Goal: Task Accomplishment & Management: Complete application form

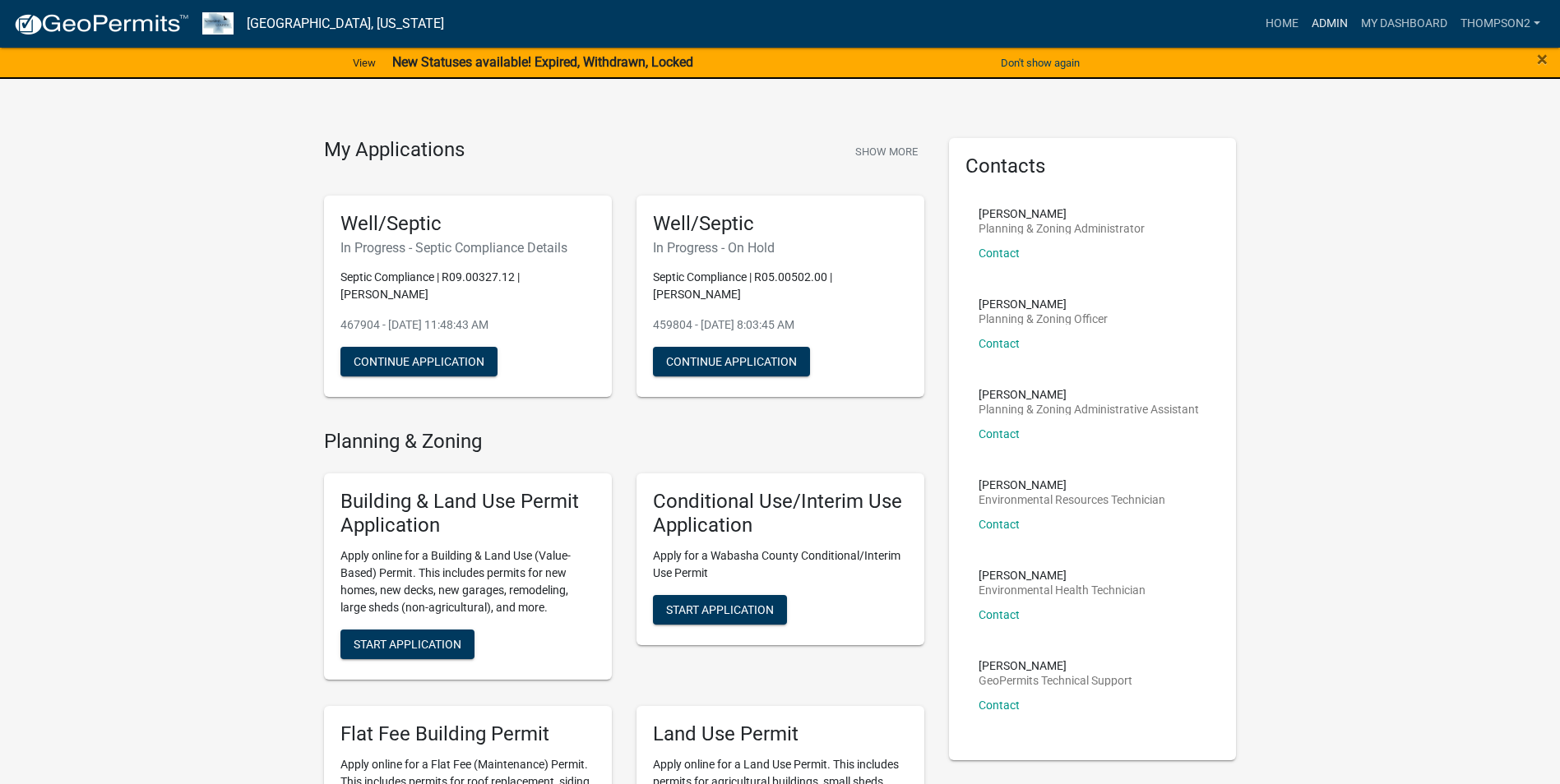
click at [1337, 22] on link "Admin" at bounding box center [1330, 24] width 49 height 32
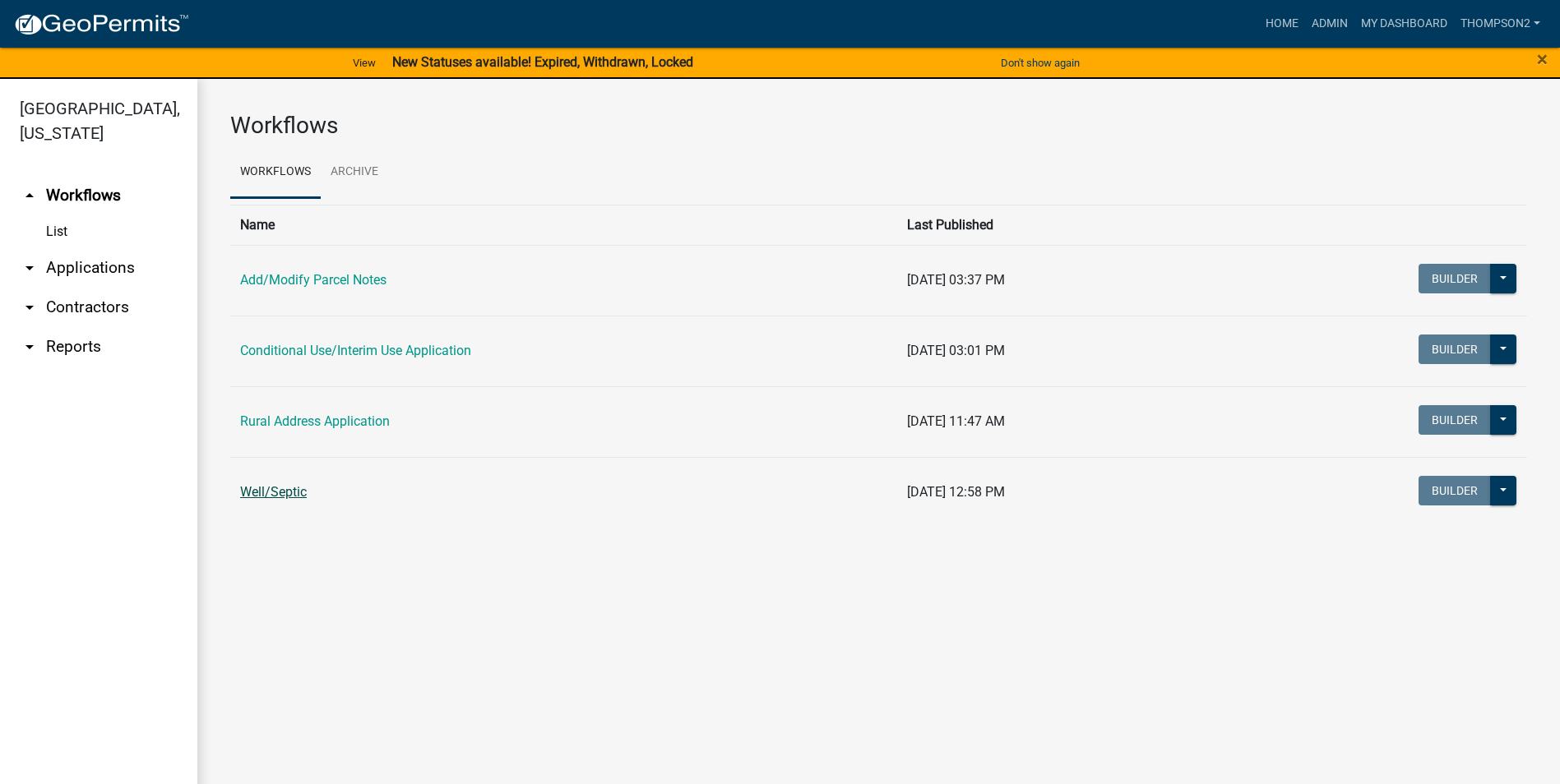
click at [290, 495] on link "Well/Septic" at bounding box center [273, 491] width 67 height 16
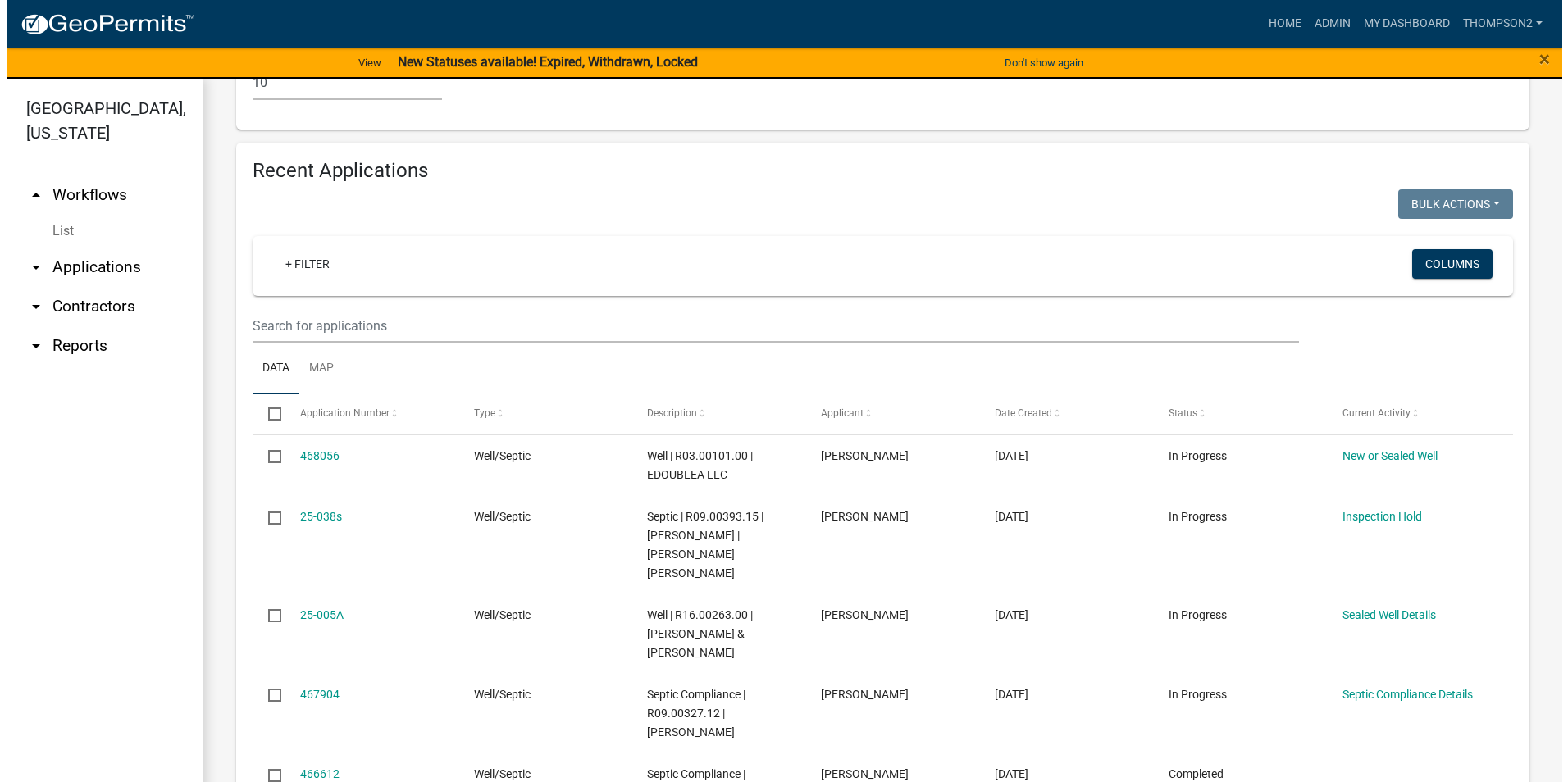
scroll to position [1394, 0]
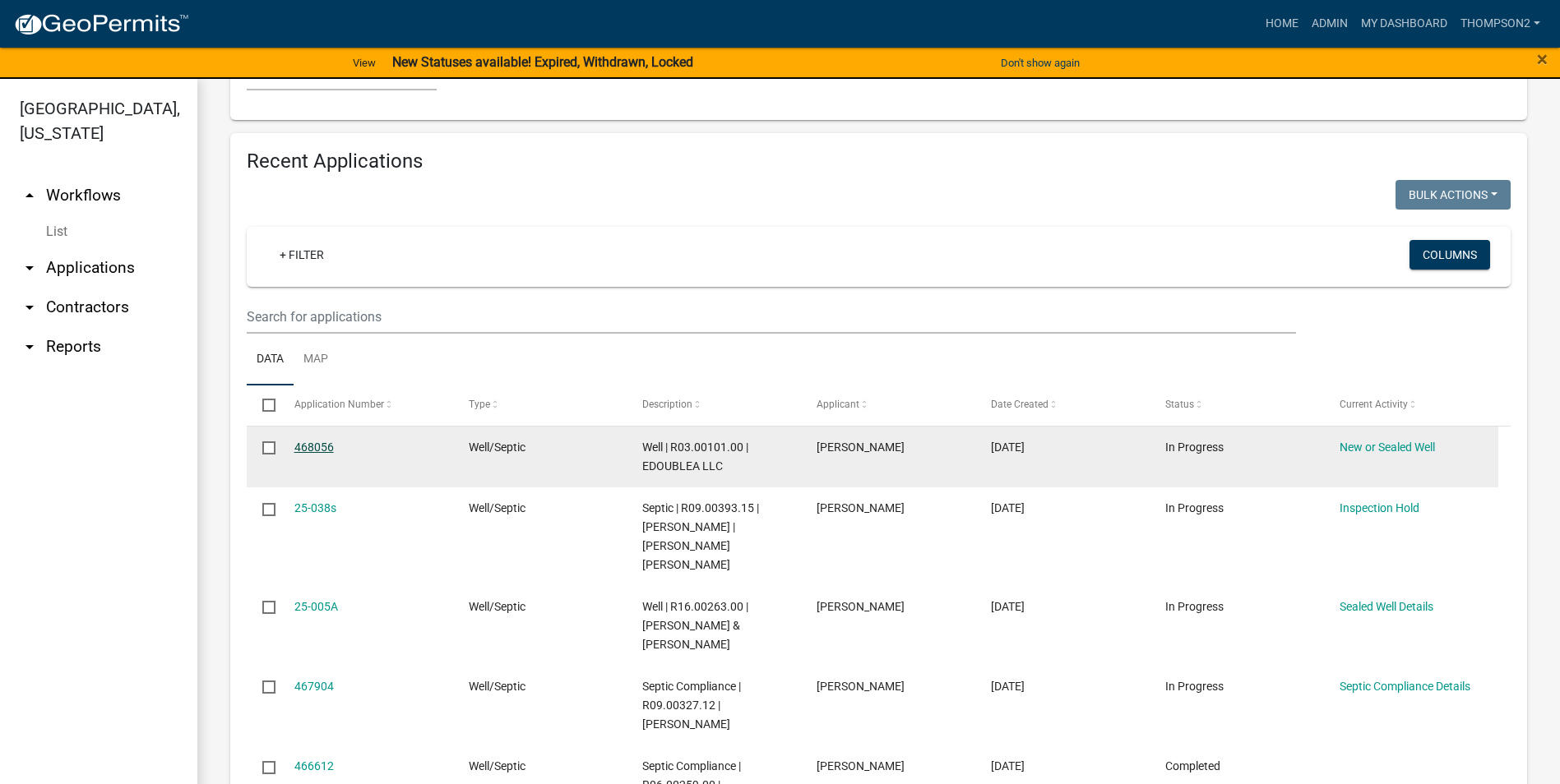
click at [302, 446] on link "468056" at bounding box center [314, 447] width 39 height 13
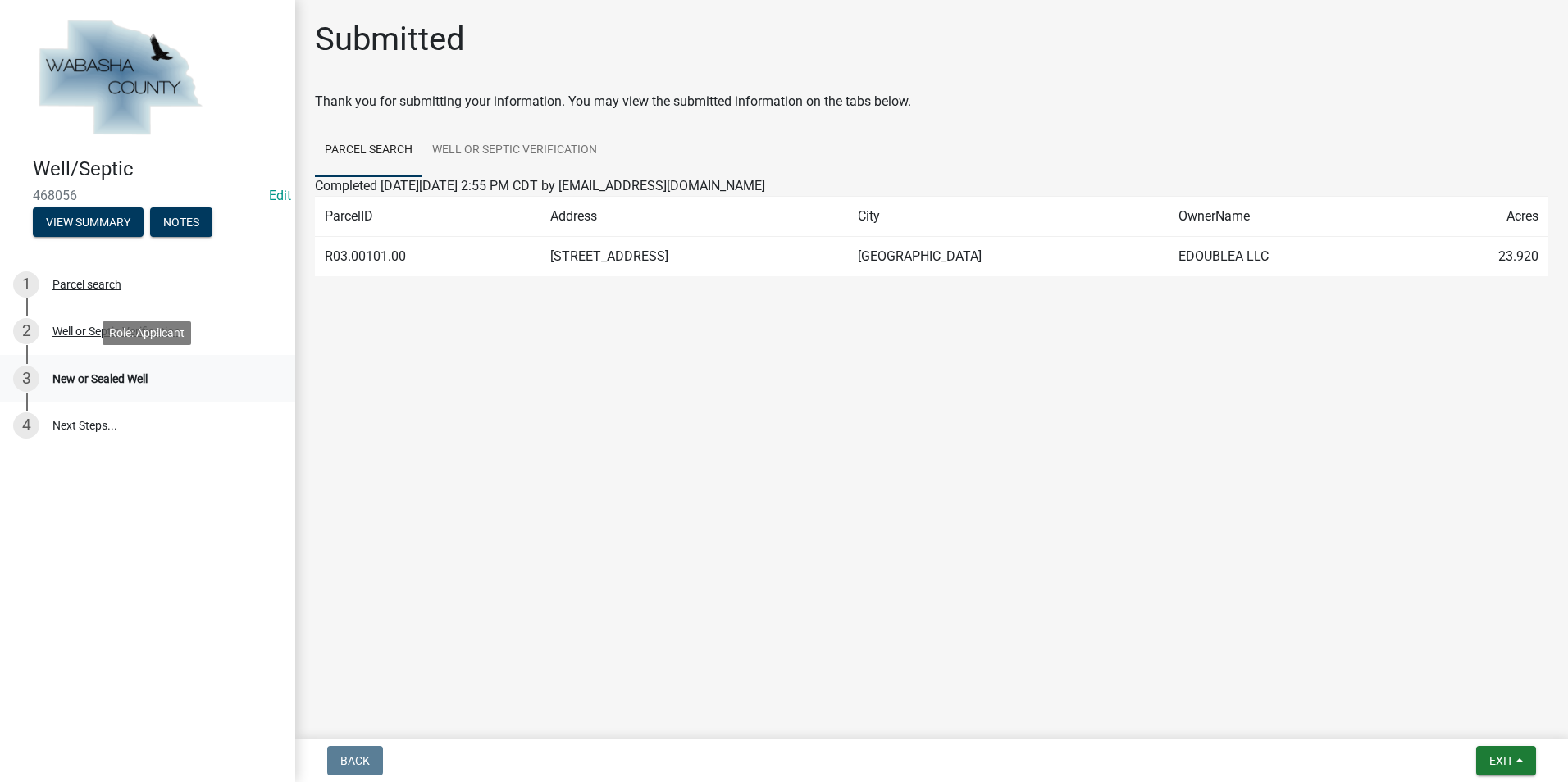
click at [124, 389] on div "3 New or Sealed Well" at bounding box center [141, 379] width 256 height 26
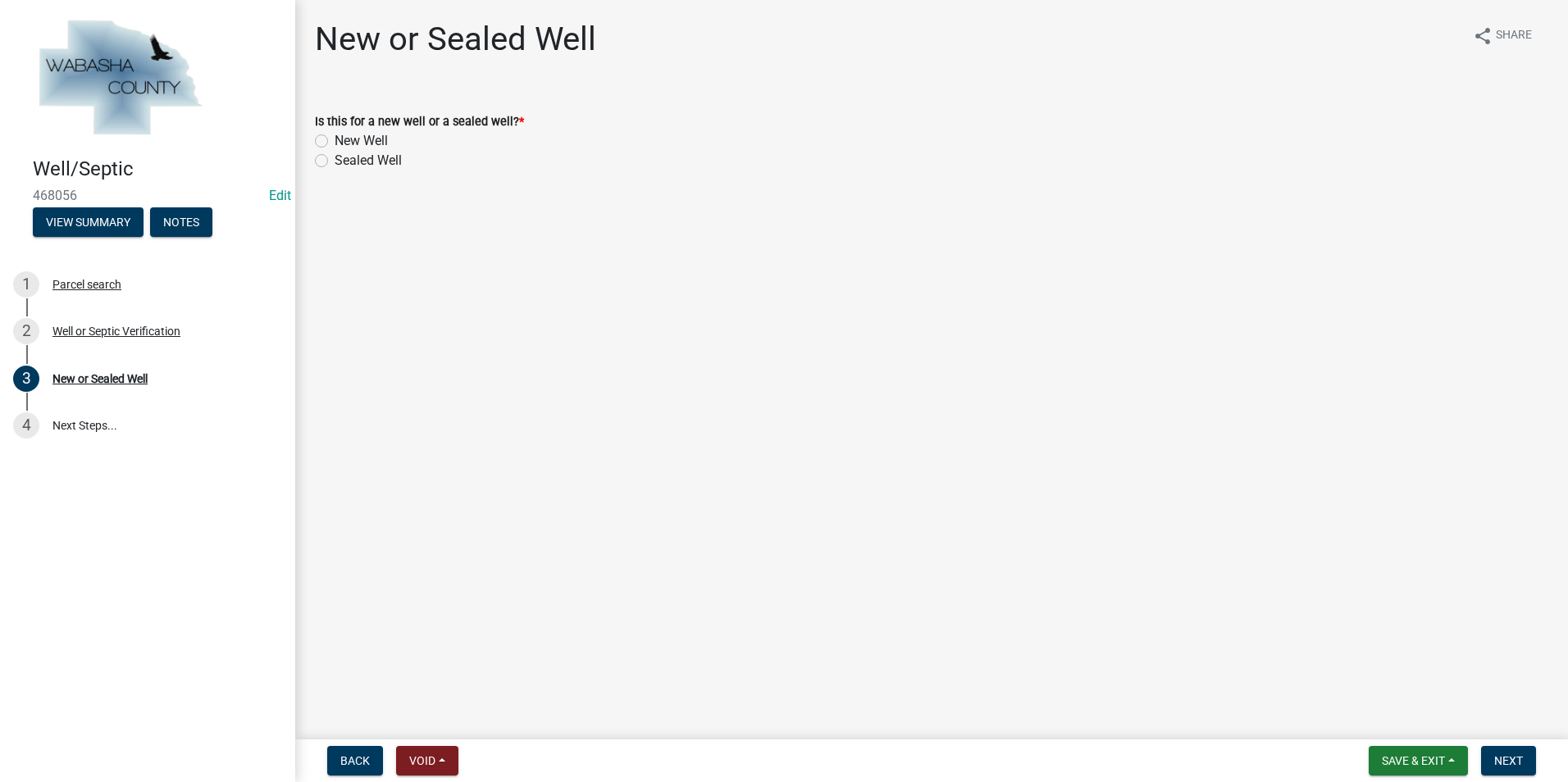
click at [335, 162] on label "Sealed Well" at bounding box center [368, 160] width 68 height 19
click at [335, 161] on input "Sealed Well" at bounding box center [340, 157] width 11 height 11
radio input "true"
drag, startPoint x: 1491, startPoint y: 763, endPoint x: 1477, endPoint y: 748, distance: 20.5
click at [1492, 763] on button "Next" at bounding box center [1509, 762] width 55 height 30
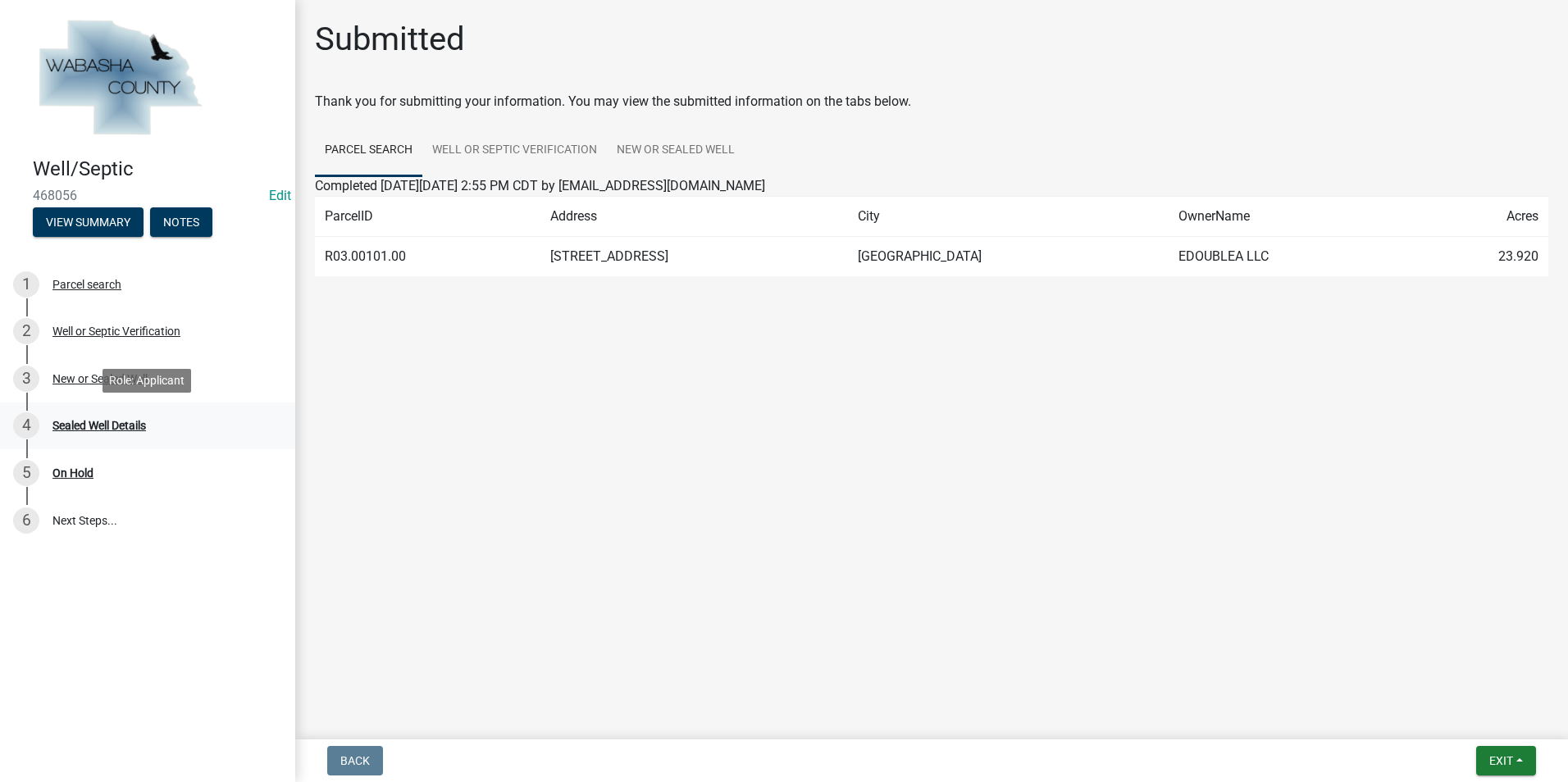
click at [99, 420] on div "Sealed Well Details" at bounding box center [99, 425] width 94 height 11
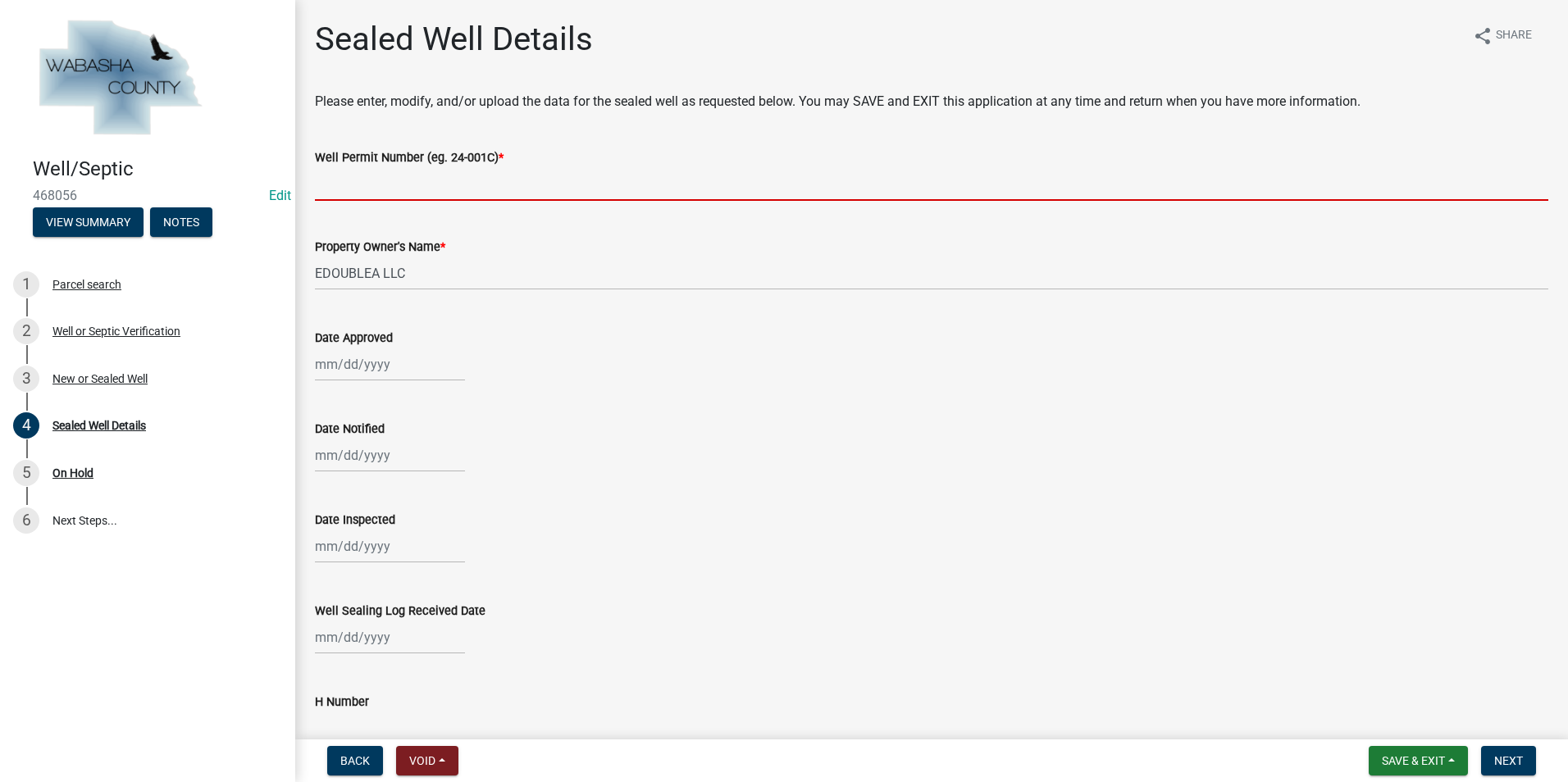
click at [361, 189] on input "Well Permit Number (eg. 24-001C) *" at bounding box center [931, 184] width 1233 height 33
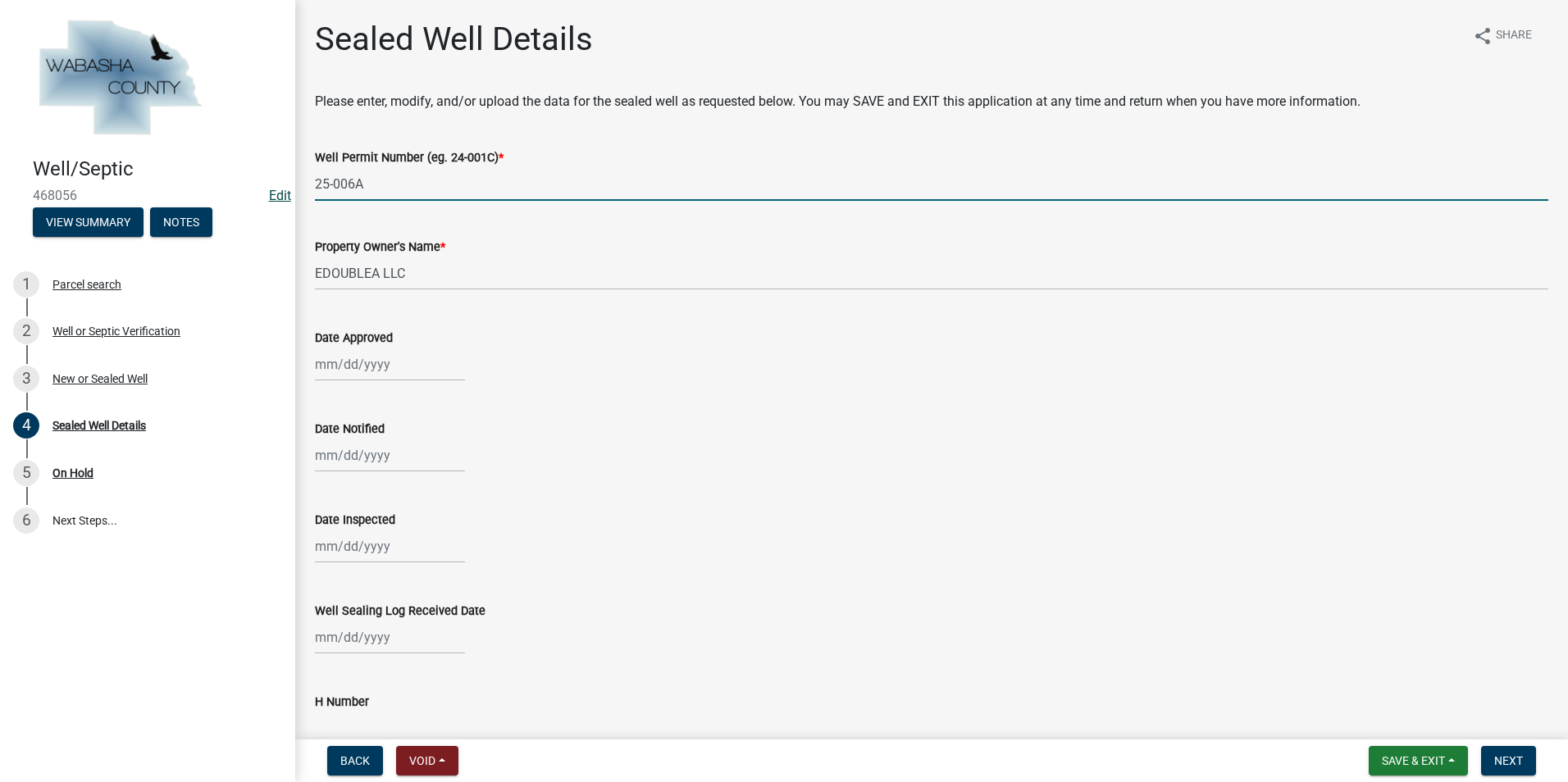
type input "25-006A"
click at [272, 194] on link "Edit" at bounding box center [280, 196] width 22 height 16
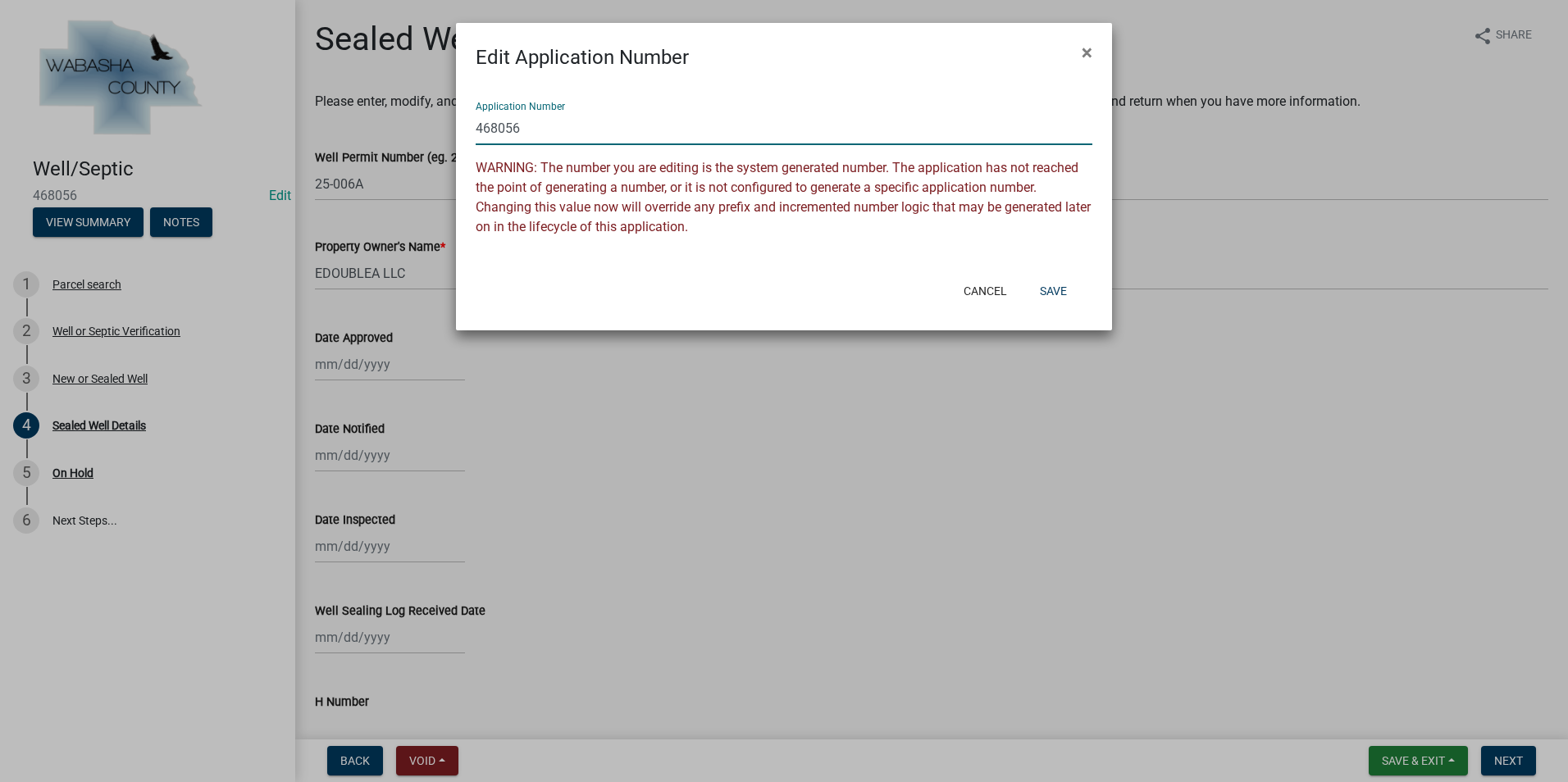
drag, startPoint x: 523, startPoint y: 123, endPoint x: 450, endPoint y: 108, distance: 74.5
click at [450, 108] on ngb-modal-window "Edit Application Number × Application Number 468056 WARNING: The number you are…" at bounding box center [784, 391] width 1568 height 782
type input "25-006A"
click at [1069, 295] on button "Save" at bounding box center [1054, 291] width 54 height 30
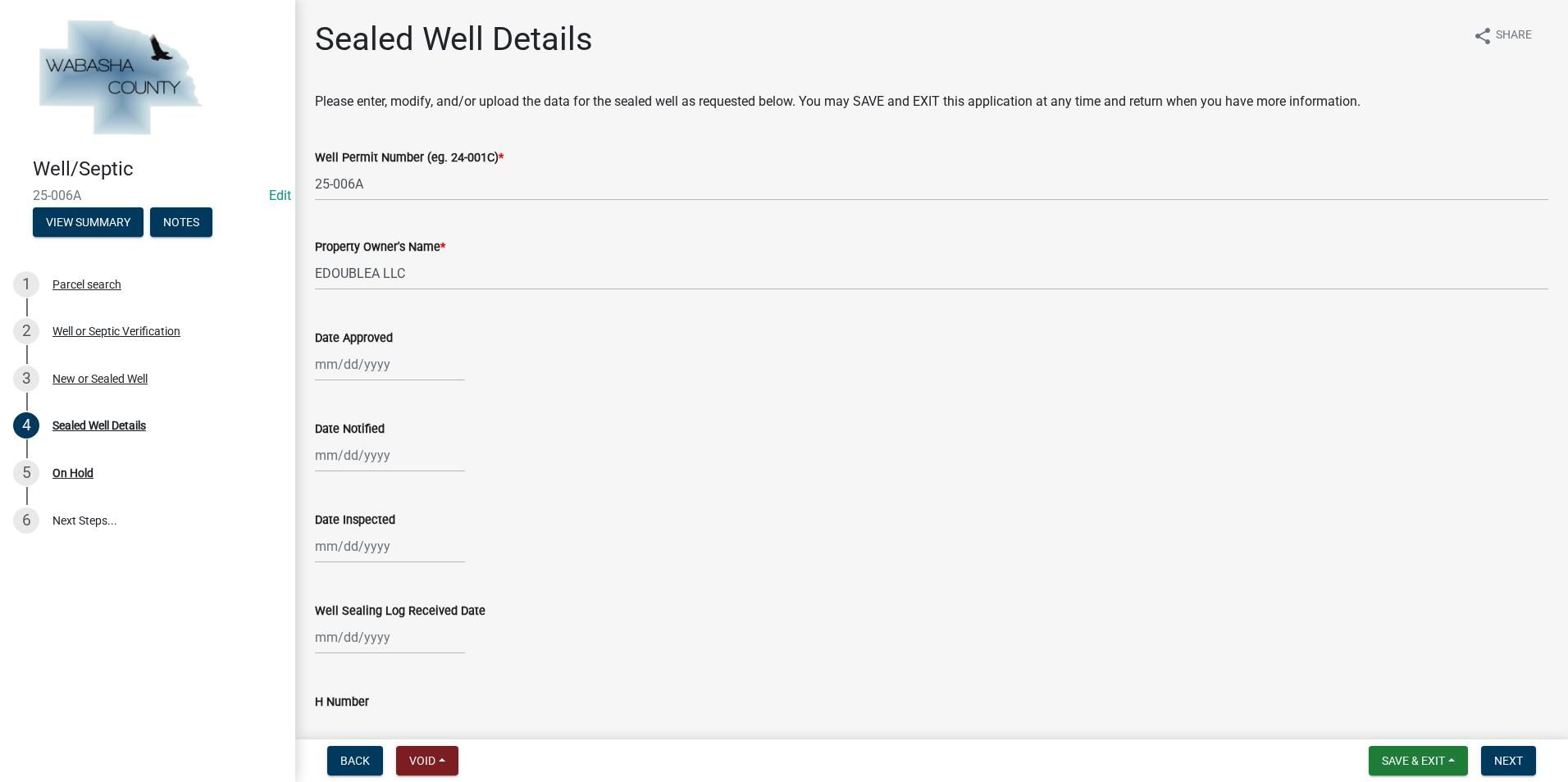
click at [355, 367] on div at bounding box center [390, 364] width 150 height 33
select select "8"
select select "2025"
click at [442, 531] on div "22" at bounding box center [436, 531] width 26 height 26
type input "[DATE]"
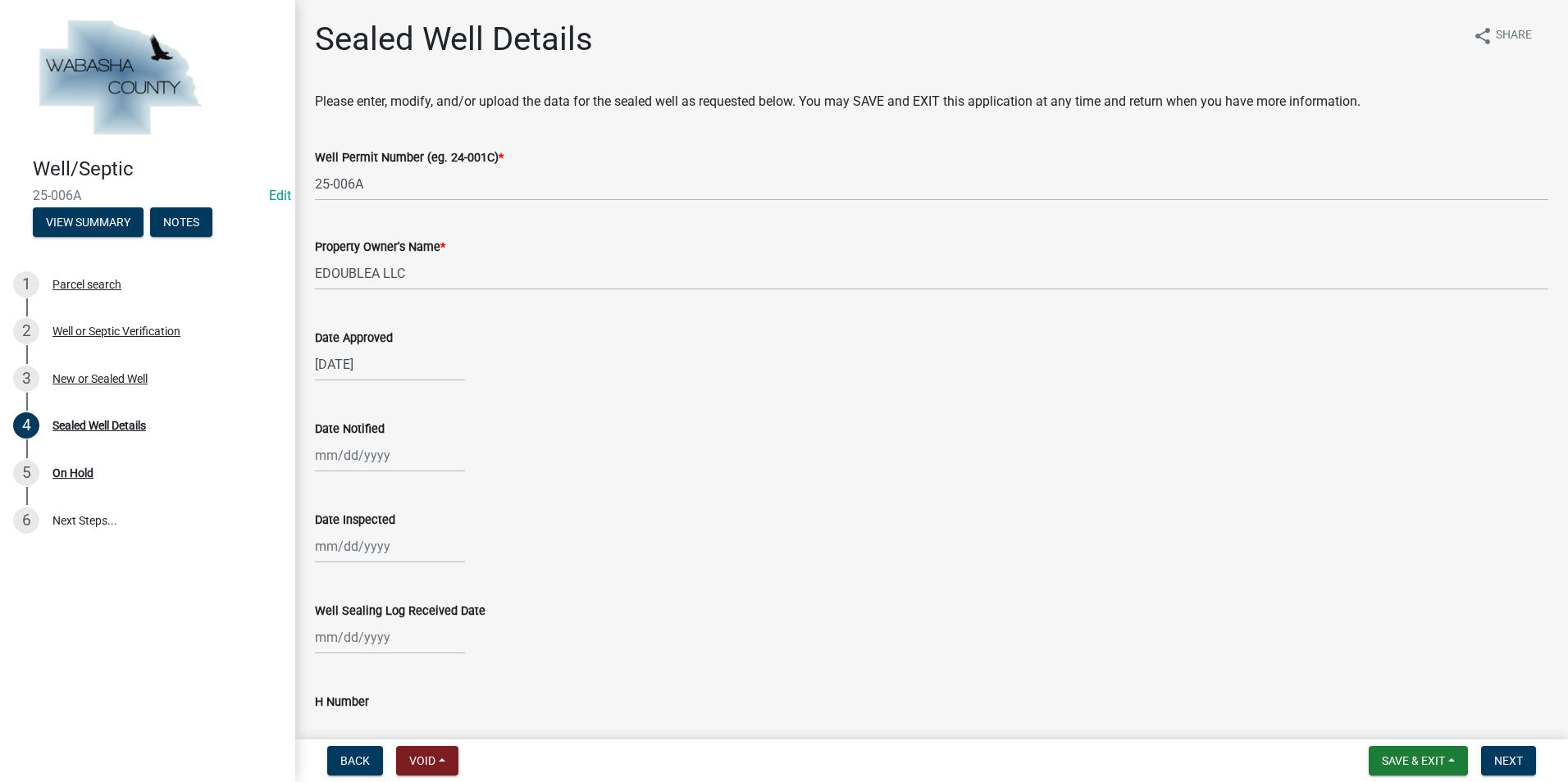
click at [319, 726] on input "H Number" at bounding box center [931, 728] width 1233 height 33
type input "419486"
click at [1456, 762] on button "Save & Exit" at bounding box center [1418, 762] width 99 height 30
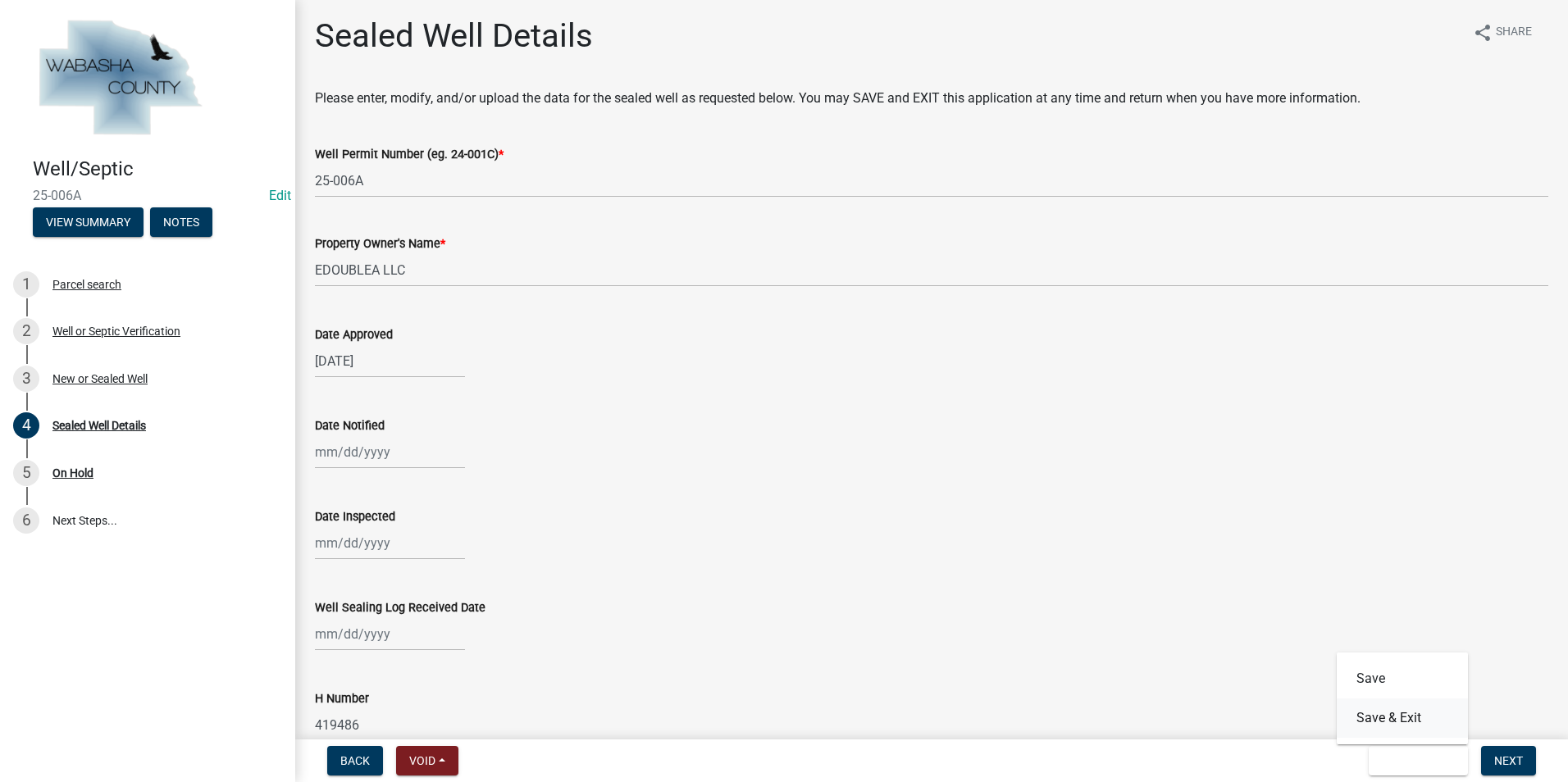
click at [1433, 726] on button "Save & Exit" at bounding box center [1403, 718] width 132 height 39
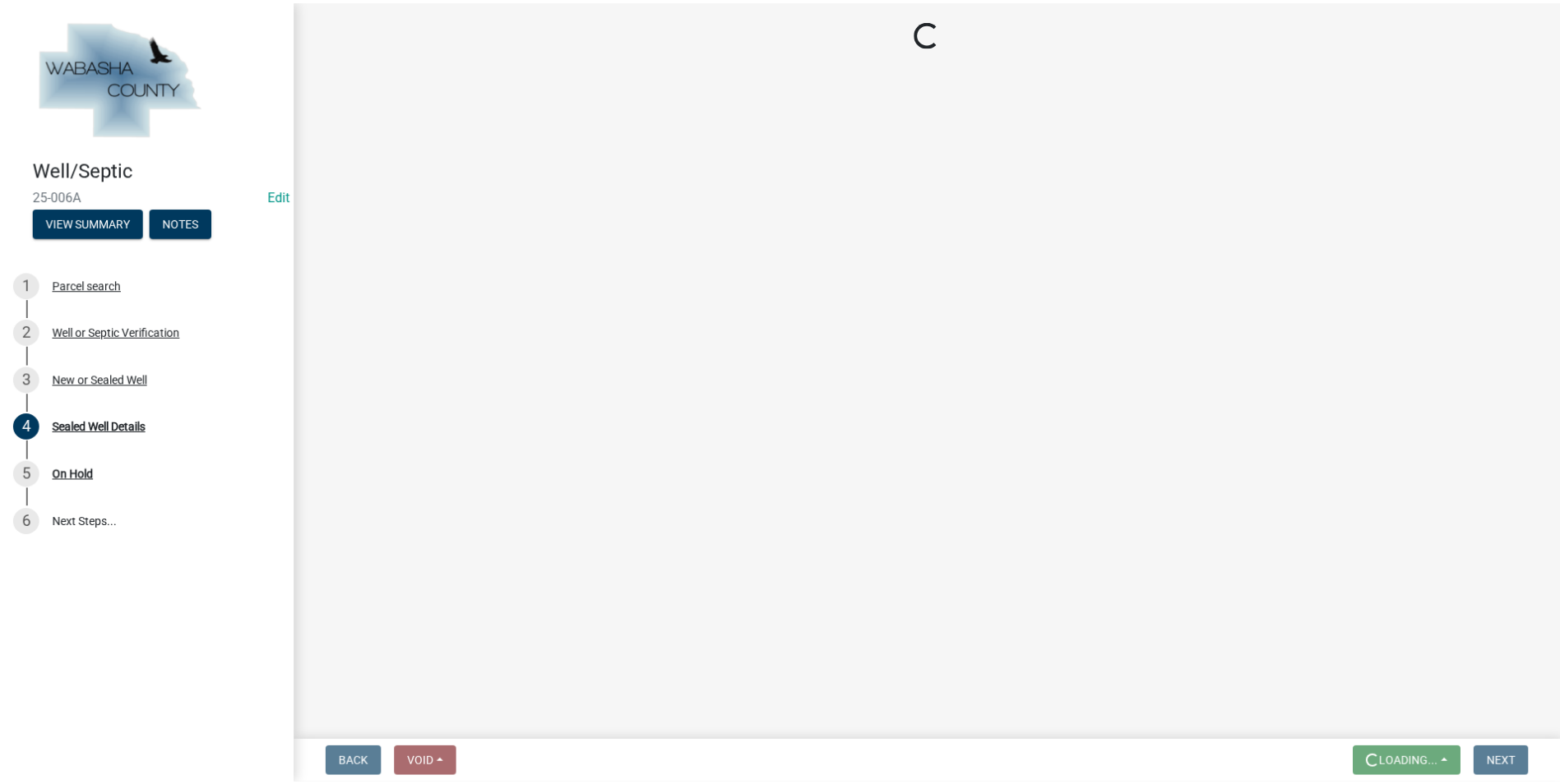
scroll to position [0, 0]
